Goal: Information Seeking & Learning: Find specific fact

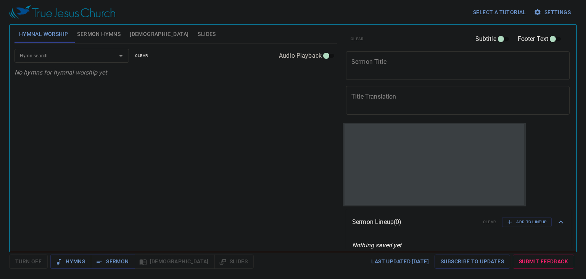
click at [131, 32] on span "[DEMOGRAPHIC_DATA]" at bounding box center [159, 34] width 59 height 10
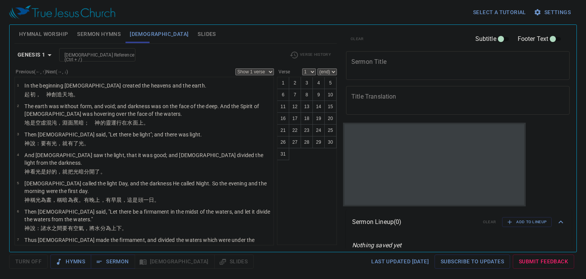
click at [50, 53] on icon "button" at bounding box center [49, 54] width 9 height 9
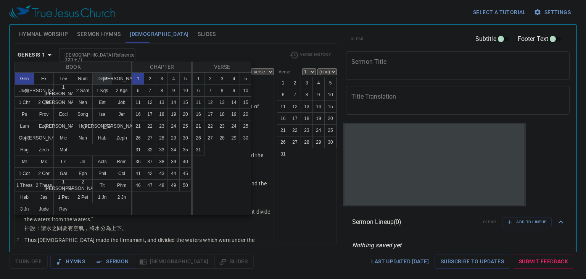
click at [104, 77] on button "Deut" at bounding box center [102, 79] width 20 height 12
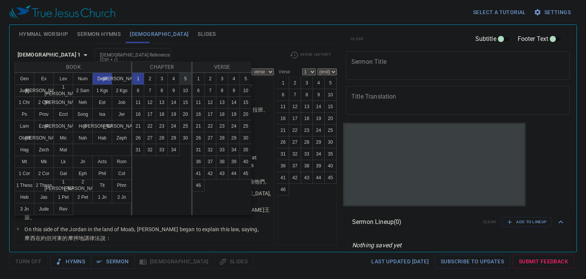
click at [184, 81] on button "5" at bounding box center [185, 79] width 12 height 12
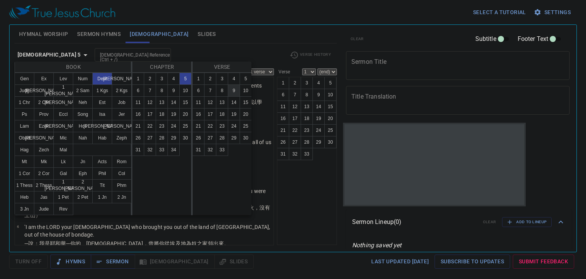
click at [232, 92] on button "9" at bounding box center [234, 90] width 12 height 12
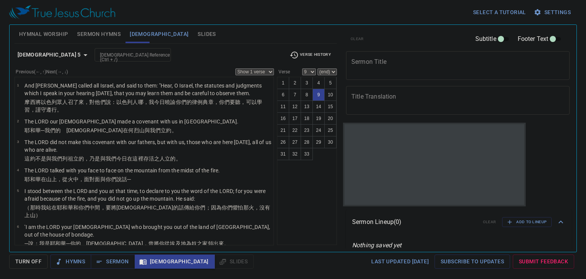
scroll to position [144, 0]
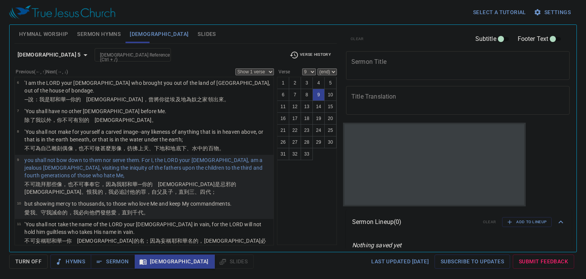
click at [66, 200] on p "but showing mercy to thousands, to those who love Me and keep My commandments." at bounding box center [127, 204] width 207 height 8
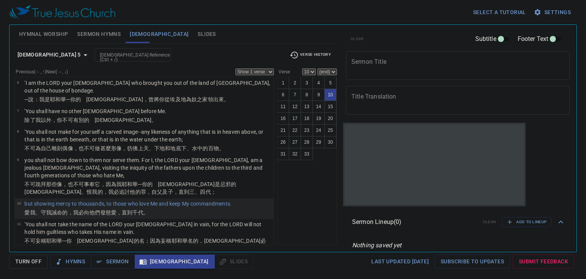
click at [54, 56] on b "Deuteronomy 5" at bounding box center [49, 55] width 63 height 10
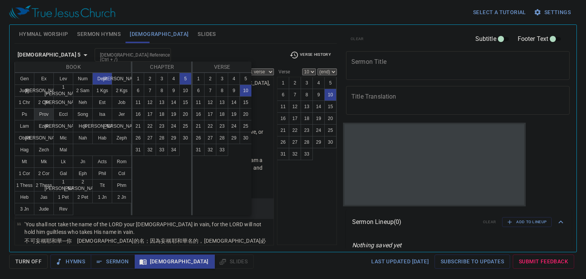
click at [45, 113] on button "Prov" at bounding box center [44, 114] width 20 height 12
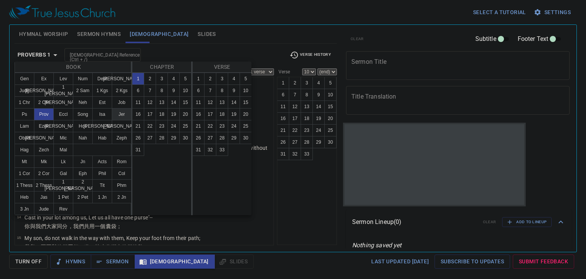
scroll to position [0, 0]
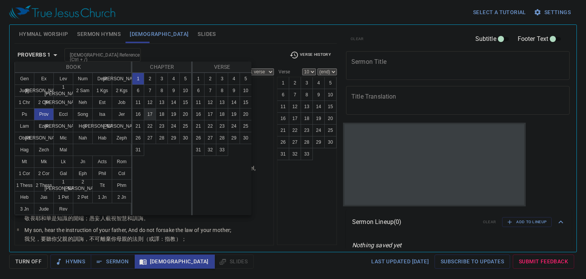
click at [147, 110] on button "17" at bounding box center [150, 114] width 12 height 12
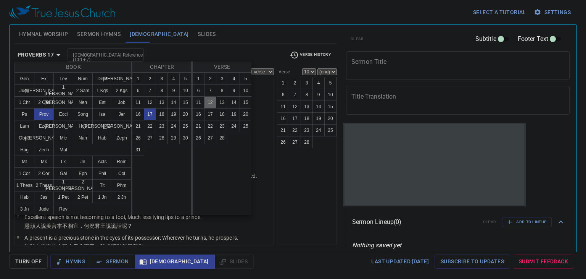
click at [206, 105] on button "12" at bounding box center [210, 102] width 12 height 12
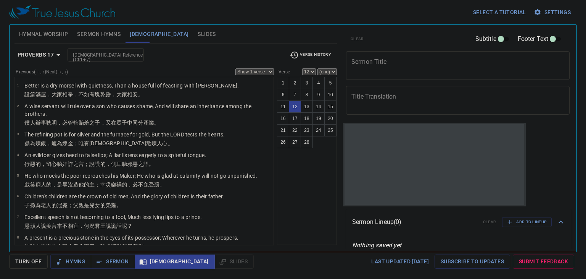
scroll to position [164, 0]
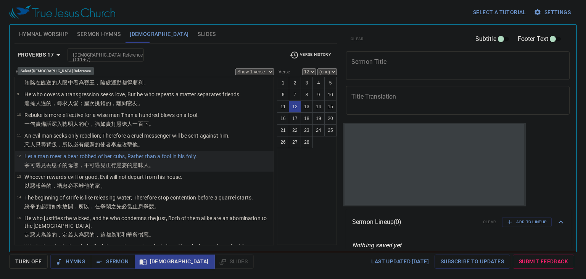
click at [53, 55] on b "Proverbs 17" at bounding box center [36, 55] width 36 height 10
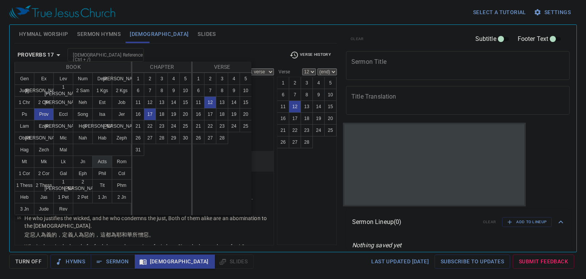
click at [96, 161] on button "Acts" at bounding box center [102, 161] width 20 height 12
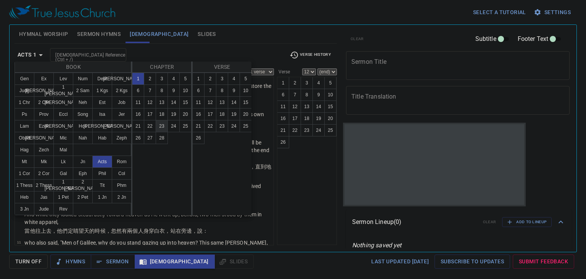
scroll to position [0, 0]
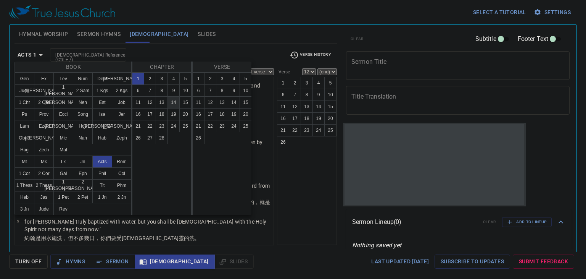
click at [172, 98] on button "14" at bounding box center [174, 102] width 12 height 12
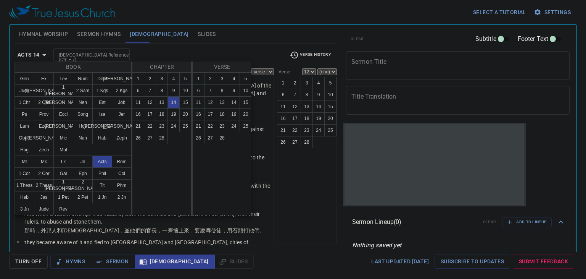
click at [218, 97] on button "13" at bounding box center [222, 102] width 12 height 12
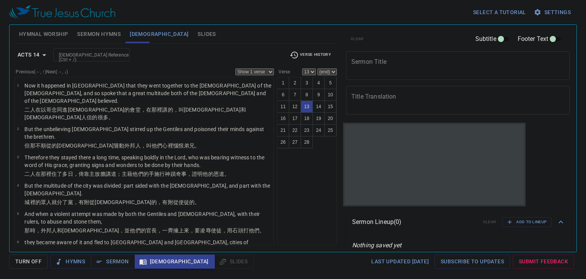
scroll to position [234, 0]
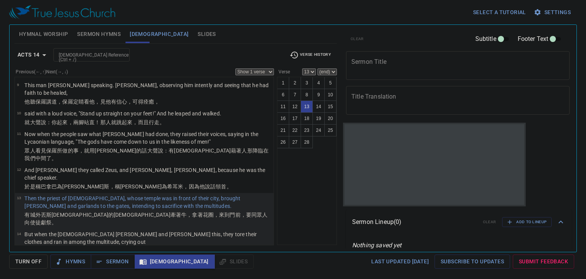
click at [140, 230] on p "But when the apostles Barnabas and Paul heard this, they tore their clothes and…" at bounding box center [147, 237] width 247 height 15
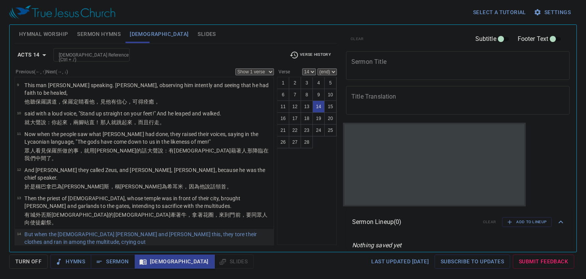
drag, startPoint x: 70, startPoint y: 217, endPoint x: 76, endPoint y: 278, distance: 60.6
click at [70, 258] on p "and saying, "Men, why are you doing these things? We also are men with the same…" at bounding box center [147, 269] width 247 height 23
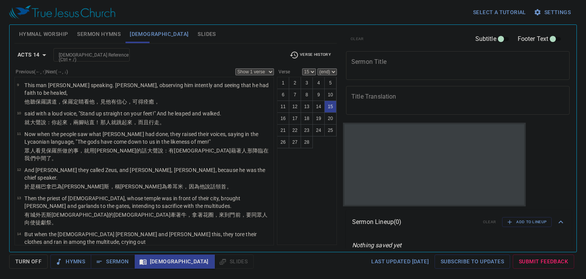
scroll to position [298, 0]
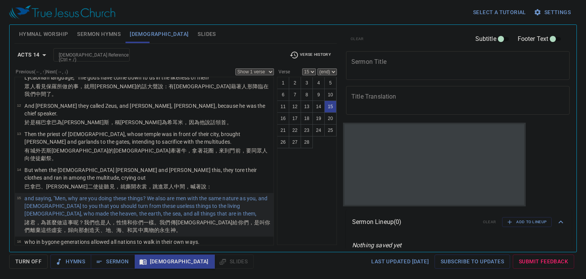
click at [39, 50] on b "Acts 14" at bounding box center [29, 55] width 22 height 10
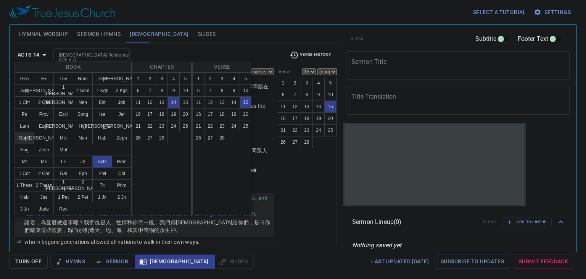
click at [19, 132] on button "Obad" at bounding box center [25, 138] width 20 height 12
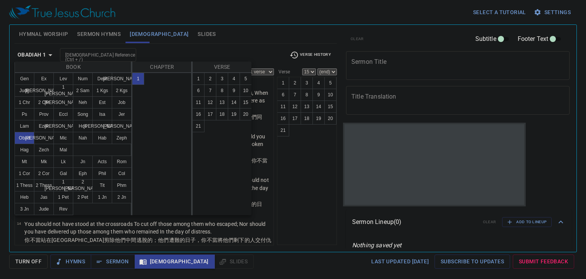
scroll to position [0, 0]
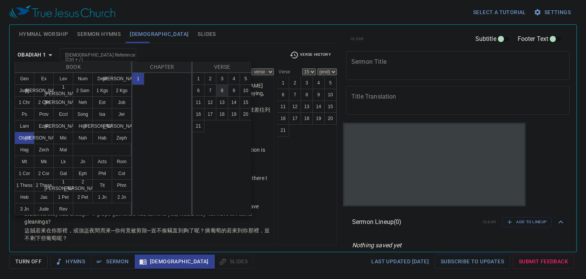
click at [220, 89] on button "8" at bounding box center [222, 90] width 12 height 12
click at [324, 193] on div "Book Gen Ex Lev Num Deut Josh Judg Ruth 1 Sam 2 Sam 1 Kgs 2 Kgs 1 Chr 2 Chr Ezr…" at bounding box center [293, 139] width 586 height 279
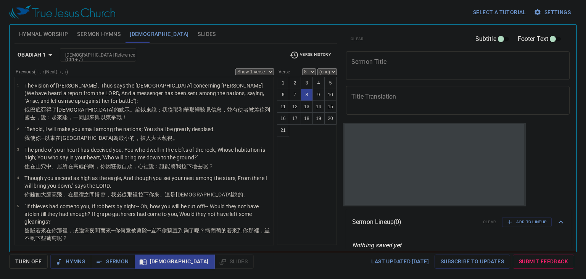
scroll to position [162, 0]
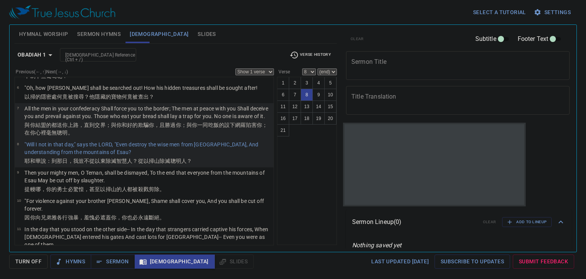
click at [154, 131] on wh5377 "，且勝過 你；與你一同吃飯的 設下 網羅 陷害你；在你心裡毫無聰明 。" at bounding box center [145, 129] width 243 height 14
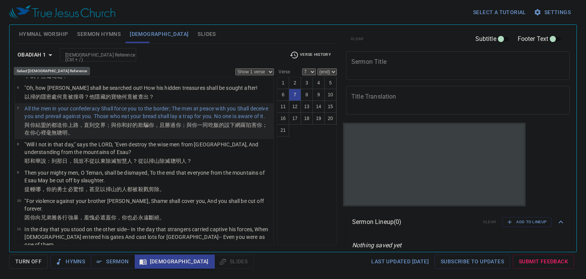
click at [48, 54] on icon "button" at bounding box center [50, 54] width 9 height 9
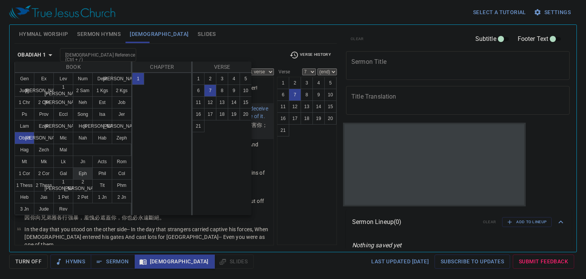
click at [82, 178] on button "Eph" at bounding box center [83, 173] width 20 height 12
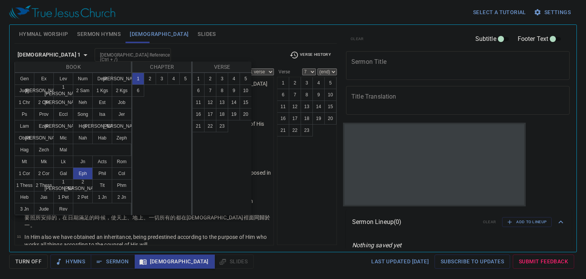
scroll to position [0, 0]
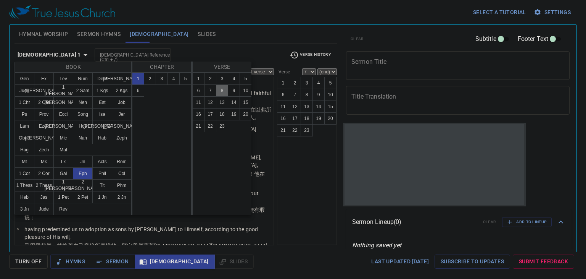
click at [220, 91] on button "8" at bounding box center [222, 90] width 12 height 12
select select "8"
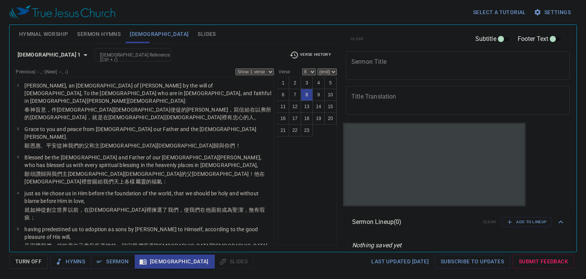
scroll to position [112, 0]
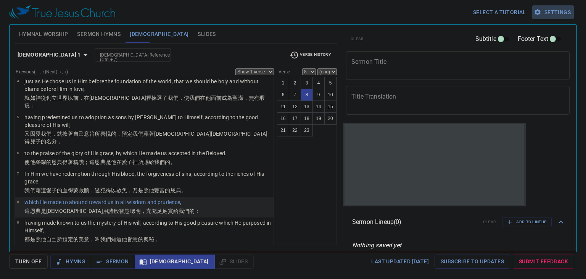
click at [555, 8] on span "Settings" at bounding box center [554, 13] width 36 height 10
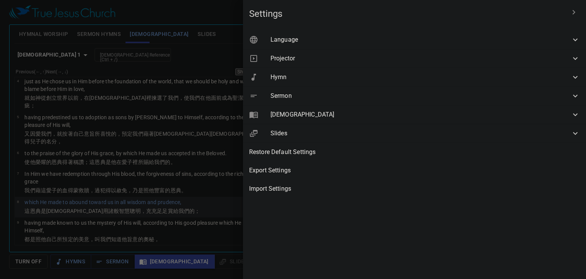
click at [513, 36] on span "Language" at bounding box center [421, 39] width 300 height 9
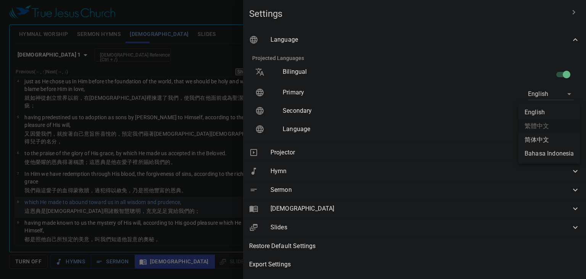
click at [549, 112] on body "Select a tutorial Settings Hymnal Worship Sermon Hymns Bible Slides Hymn search…" at bounding box center [293, 139] width 586 height 279
click at [541, 138] on li "简体中文" at bounding box center [549, 140] width 61 height 14
type input "zh-simple"
click at [286, 142] on div "English 繁體中文 简体中文 Bahasa Indonesia" at bounding box center [293, 139] width 586 height 279
click at [255, 133] on div at bounding box center [293, 139] width 586 height 279
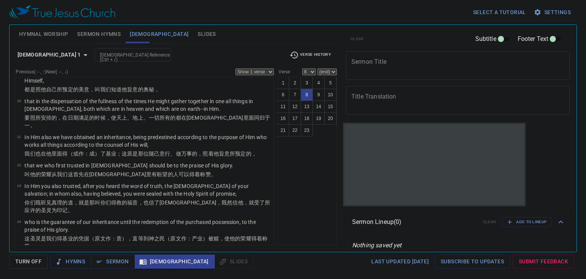
scroll to position [265, 0]
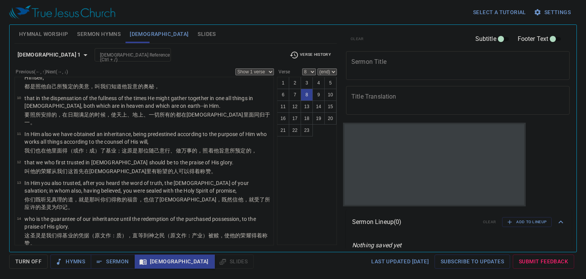
click at [15, 55] on button "Ephesians 1" at bounding box center [54, 55] width 79 height 14
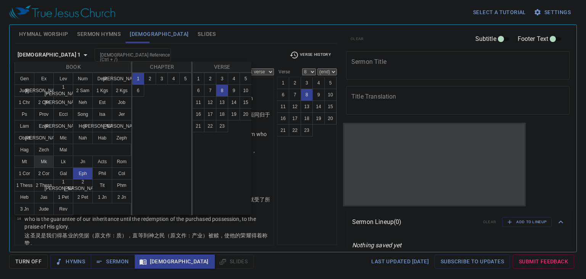
click at [45, 162] on button "Mk" at bounding box center [44, 161] width 20 height 12
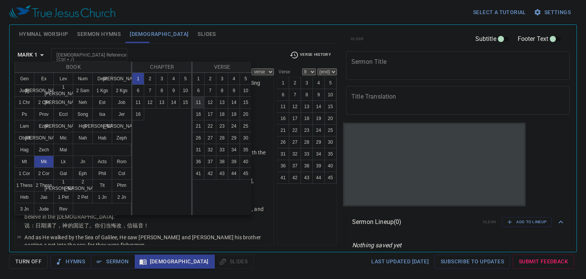
scroll to position [0, 0]
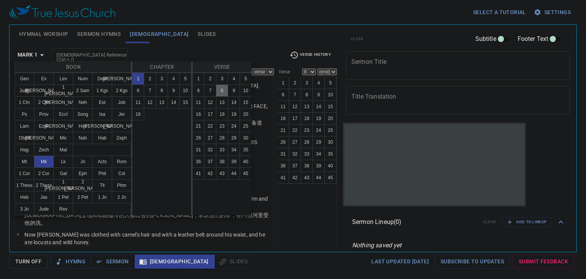
click at [221, 91] on button "8" at bounding box center [222, 90] width 12 height 12
click at [26, 51] on div "Book Gen Ex Lev Num Deut Josh Judg Ruth 1 Sam 2 Sam 1 Kgs 2 Kgs 1 Chr 2 Chr Ezr…" at bounding box center [293, 139] width 586 height 279
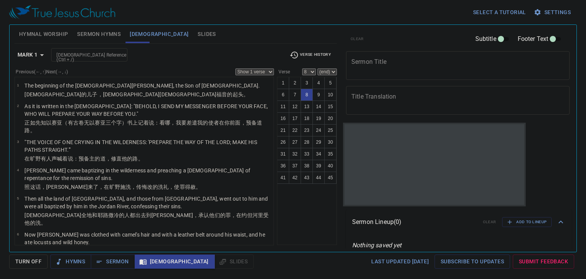
scroll to position [127, 0]
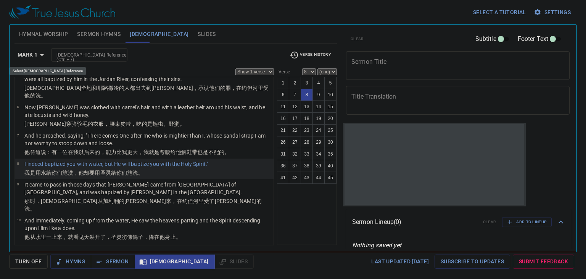
click at [11, 49] on div "Hymnal Worship Sermon Hymns Bible Slides Hymn search Hymn search clear Audio Pl…" at bounding box center [293, 138] width 568 height 228
click at [16, 51] on button "Mark 1" at bounding box center [32, 55] width 35 height 14
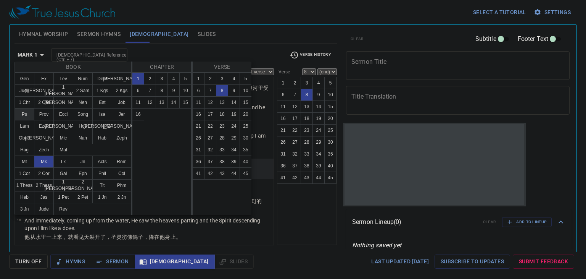
click at [25, 118] on button "Ps" at bounding box center [25, 114] width 20 height 12
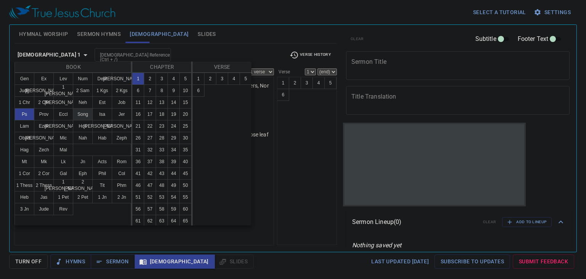
scroll to position [0, 0]
click at [156, 144] on button "27" at bounding box center [150, 138] width 12 height 12
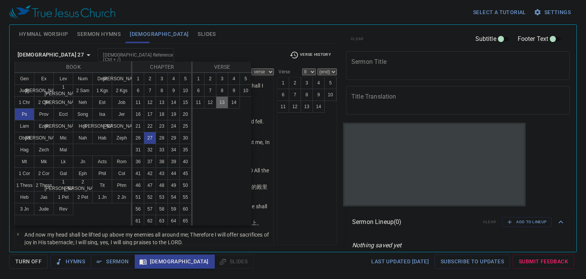
click at [227, 103] on button "13" at bounding box center [222, 102] width 12 height 12
click at [144, 144] on button "26" at bounding box center [138, 138] width 12 height 12
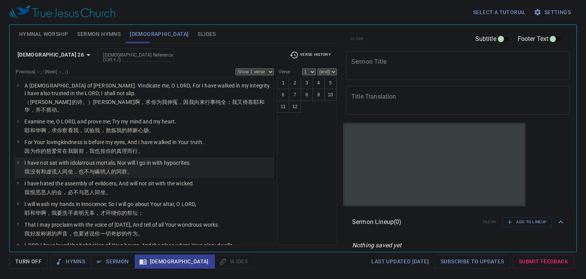
click at [142, 168] on p "我没有和虚谎 人 同坐 ，也不与瞒哄人的 同群 。" at bounding box center [107, 172] width 166 height 8
click at [37, 258] on span "Turn Off" at bounding box center [28, 262] width 26 height 10
click at [145, 260] on span "[DEMOGRAPHIC_DATA]" at bounding box center [175, 262] width 68 height 10
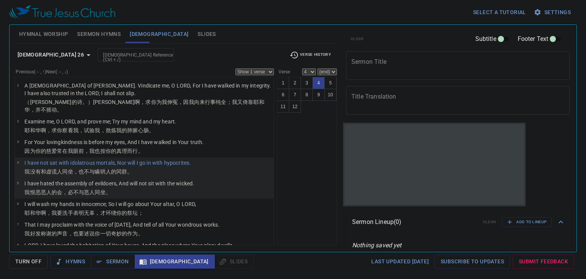
click at [122, 188] on p "我恨恶 恶人 的会 ，必不与恶人 同坐 。" at bounding box center [109, 192] width 170 height 8
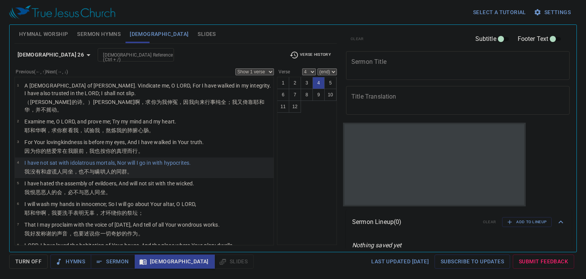
select select "5"
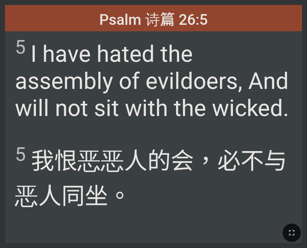
click at [79, 147] on span "5 我恨恶 恶人 的会 ，必不与恶人 同坐 。" at bounding box center [153, 177] width 277 height 70
click at [228, 139] on div "5 我恨恶 恶人 的会 ，必不与恶人 同坐 。" at bounding box center [153, 190] width 297 height 106
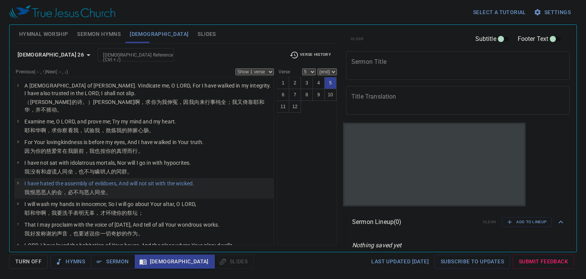
drag, startPoint x: 44, startPoint y: 210, endPoint x: 93, endPoint y: 248, distance: 62.0
click at [44, 210] on li "6 I will wash my hands in innocence; So I will go about Your altar, O LORD, 耶和华…" at bounding box center [144, 208] width 259 height 21
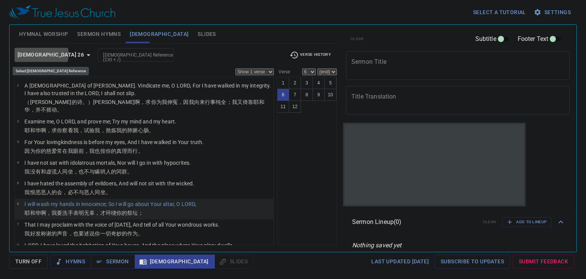
click at [41, 54] on b "Psalm 26" at bounding box center [51, 55] width 66 height 10
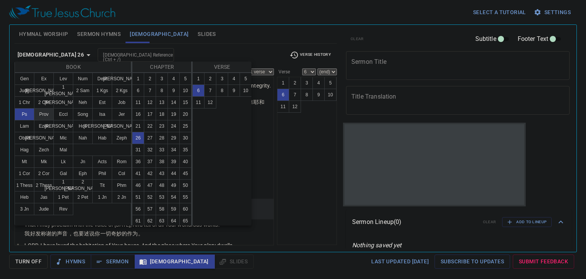
click at [51, 114] on button "Prov" at bounding box center [44, 114] width 20 height 12
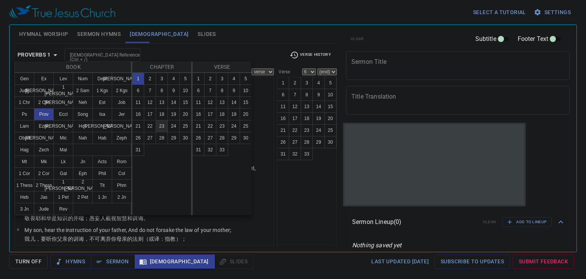
click at [163, 130] on button "23" at bounding box center [162, 126] width 12 height 12
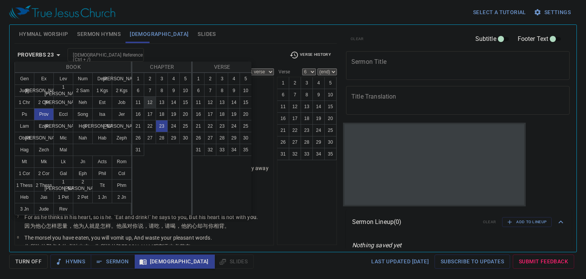
click at [155, 103] on button "12" at bounding box center [150, 102] width 12 height 12
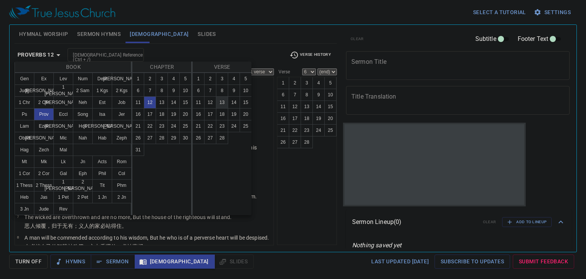
click at [221, 107] on button "13" at bounding box center [222, 102] width 12 height 12
click at [171, 174] on div "1 2 3 4 5 6 7 8 9 10 11 12 13 14 15 16 17 18 19 20 21 22 23 24 25 26 27 28 29 3…" at bounding box center [162, 144] width 60 height 142
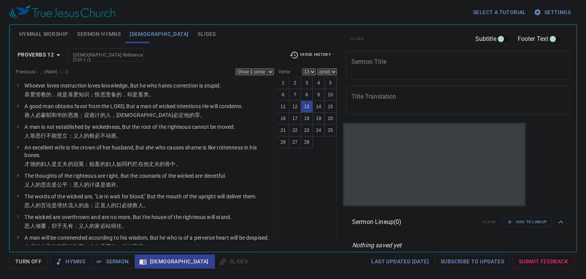
scroll to position [200, 0]
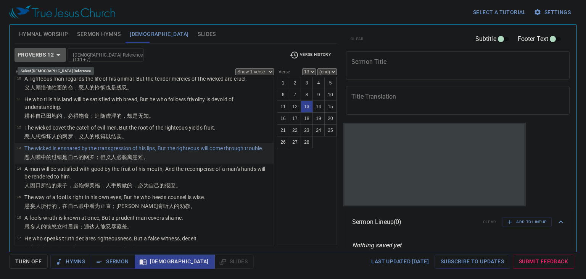
click at [45, 55] on b "Proverbs 12" at bounding box center [36, 55] width 36 height 10
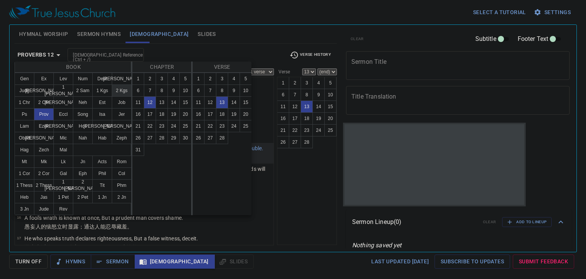
click at [122, 90] on button "2 Kgs" at bounding box center [122, 90] width 20 height 12
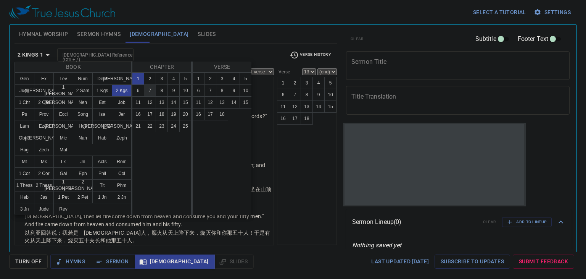
scroll to position [0, 0]
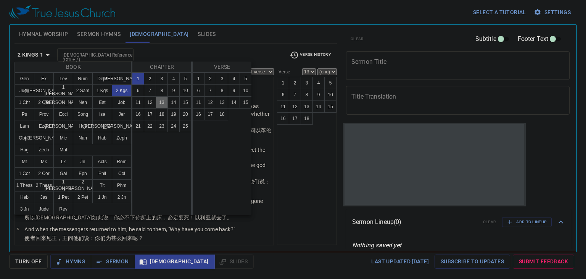
click at [164, 97] on button "13" at bounding box center [162, 102] width 12 height 12
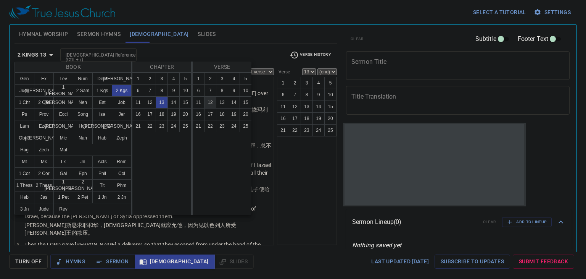
click at [213, 100] on button "12" at bounding box center [210, 102] width 12 height 12
click at [194, 144] on div "1 2 3 4 5 6 7 8 9 10 11 12 13 14 15 16 17 18 19 20 21 22 23 24 25" at bounding box center [222, 144] width 60 height 142
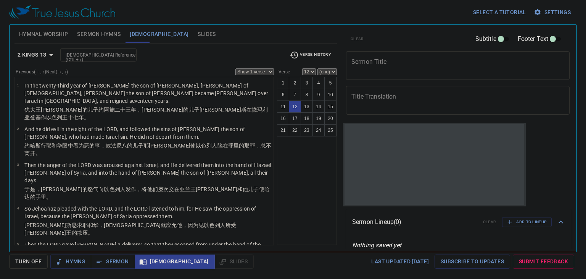
scroll to position [252, 0]
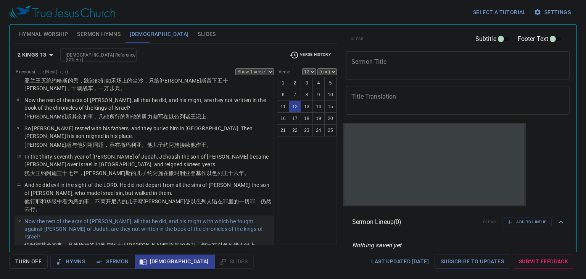
click at [0, 124] on div "Select a tutorial Settings Hymnal Worship Sermon Hymns Bible Slides Hymn search…" at bounding box center [293, 139] width 586 height 279
click at [38, 51] on b "2 Kings 13" at bounding box center [32, 55] width 29 height 10
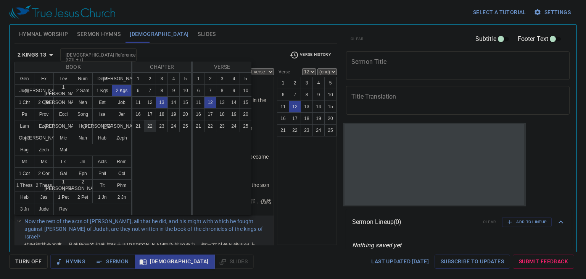
click at [153, 130] on button "22" at bounding box center [150, 126] width 12 height 12
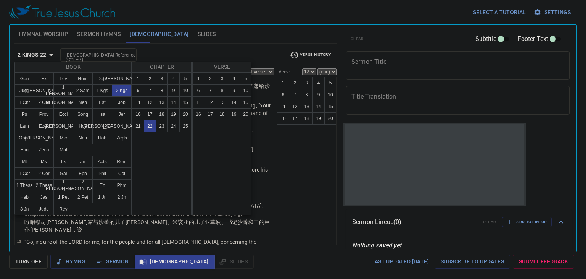
scroll to position [0, 0]
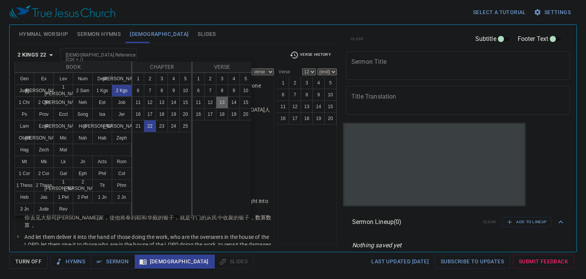
click at [227, 101] on button "13" at bounding box center [222, 102] width 12 height 12
click at [220, 193] on div "1 2 3 4 5 6 7 8 9 10 11 12 13 14 15 16 17 18 19 20" at bounding box center [222, 144] width 60 height 142
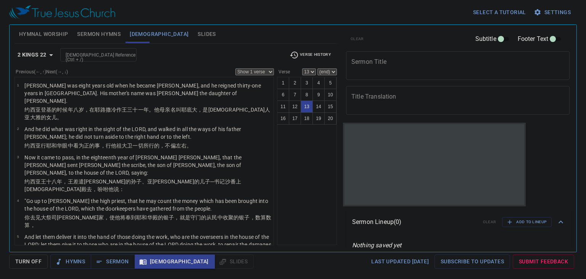
scroll to position [287, 0]
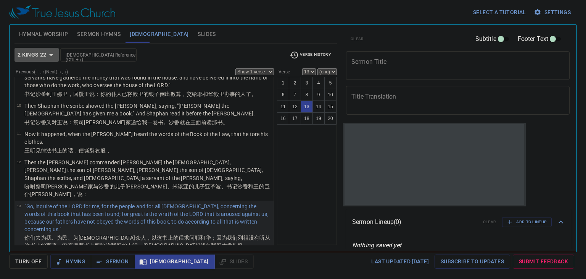
click at [27, 57] on b "2 Kings 22" at bounding box center [32, 55] width 29 height 10
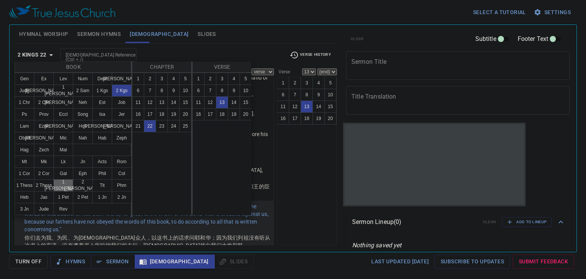
click at [57, 186] on button "1 Tim" at bounding box center [63, 185] width 20 height 12
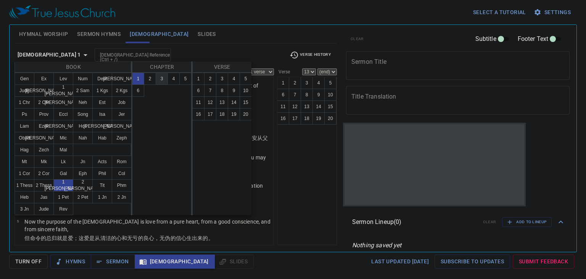
click at [161, 78] on button "3" at bounding box center [162, 79] width 12 height 12
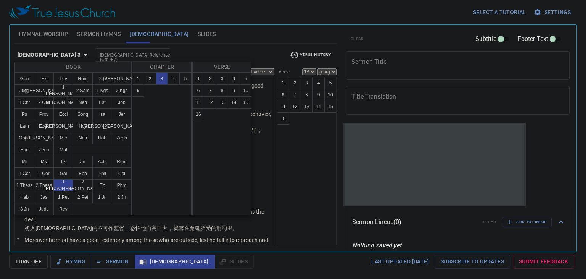
click at [219, 87] on button "8" at bounding box center [222, 90] width 12 height 12
select select "8"
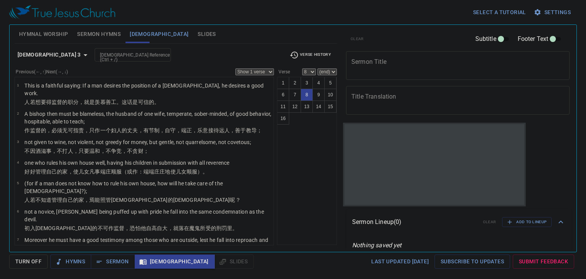
scroll to position [93, 0]
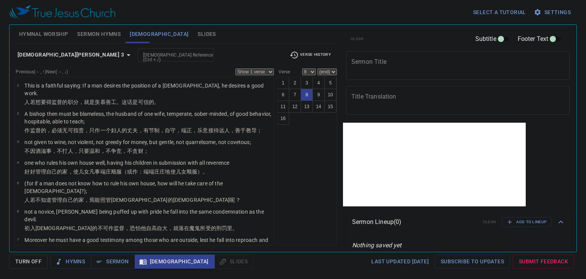
select select "8"
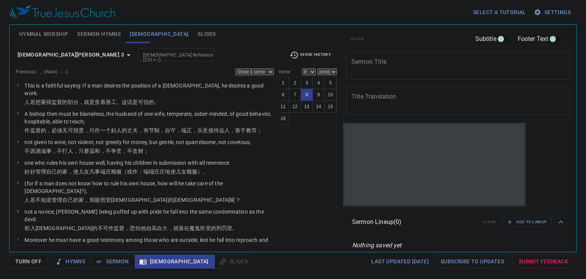
scroll to position [93, 0]
